Goal: Submit feedback/report problem

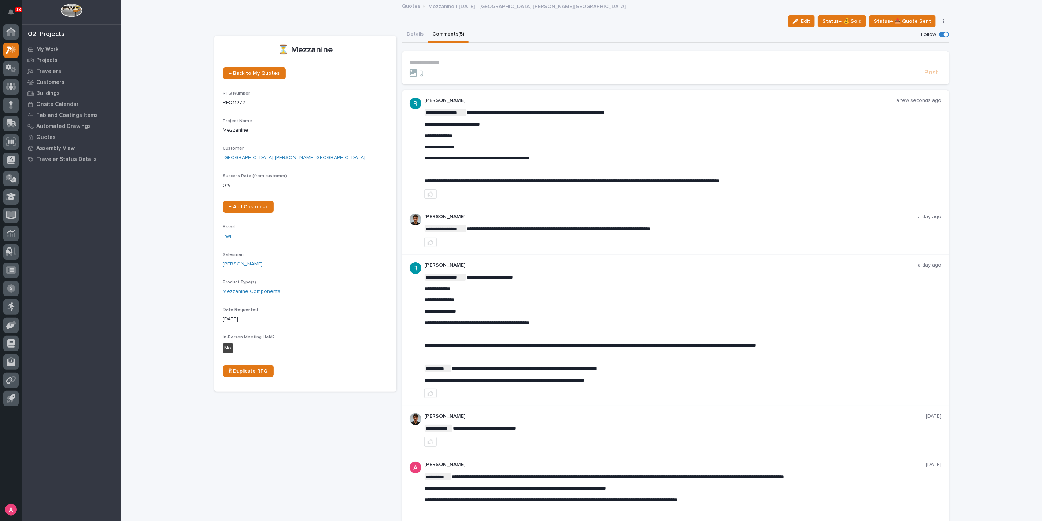
click at [486, 61] on p "**********" at bounding box center [676, 62] width 532 height 6
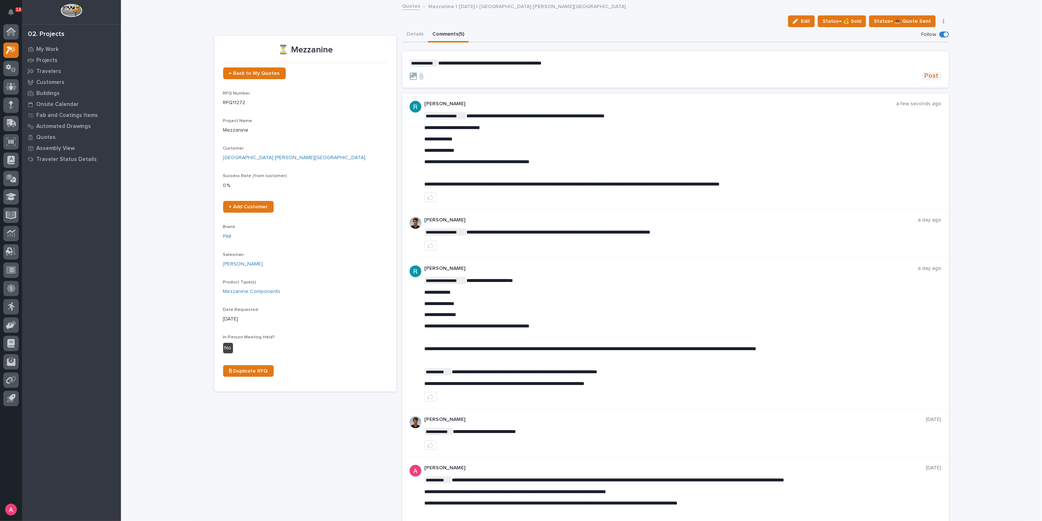
click at [929, 74] on span "Post" at bounding box center [932, 76] width 14 height 8
